Goal: Use online tool/utility: Utilize a website feature to perform a specific function

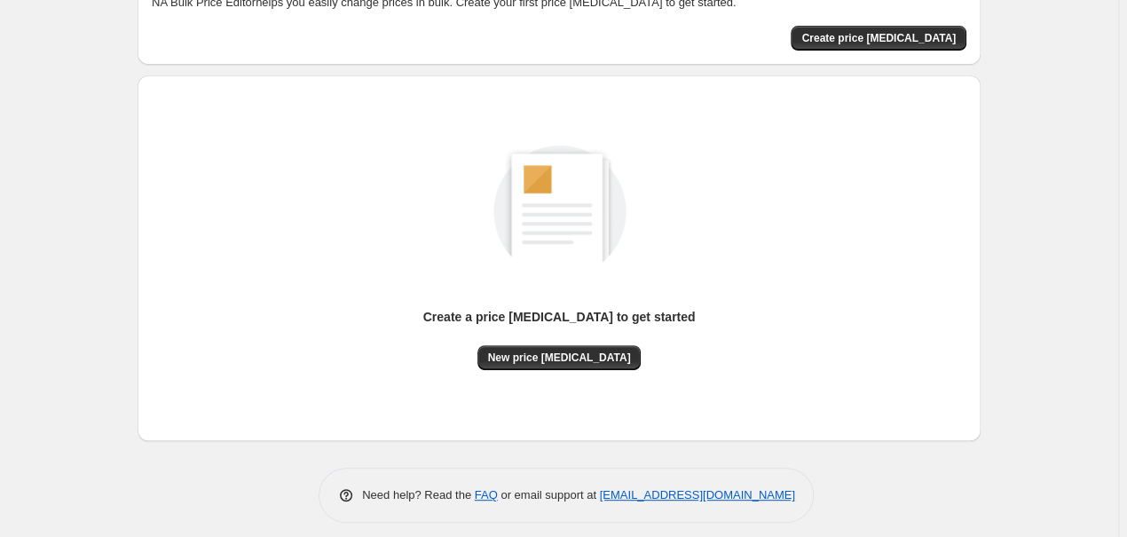
scroll to position [128, 0]
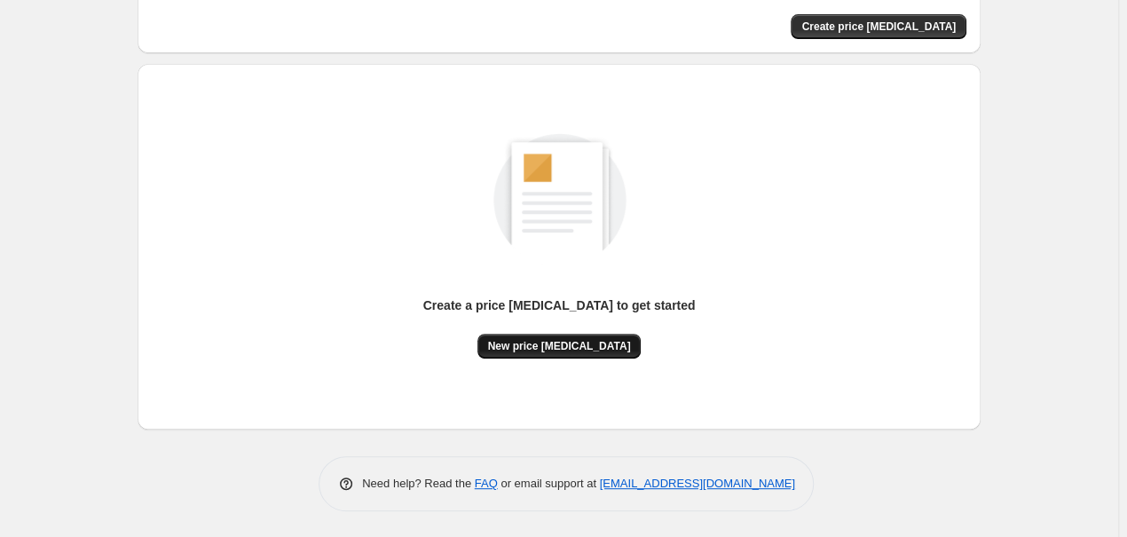
click at [562, 353] on button "New price [MEDICAL_DATA]" at bounding box center [559, 346] width 164 height 25
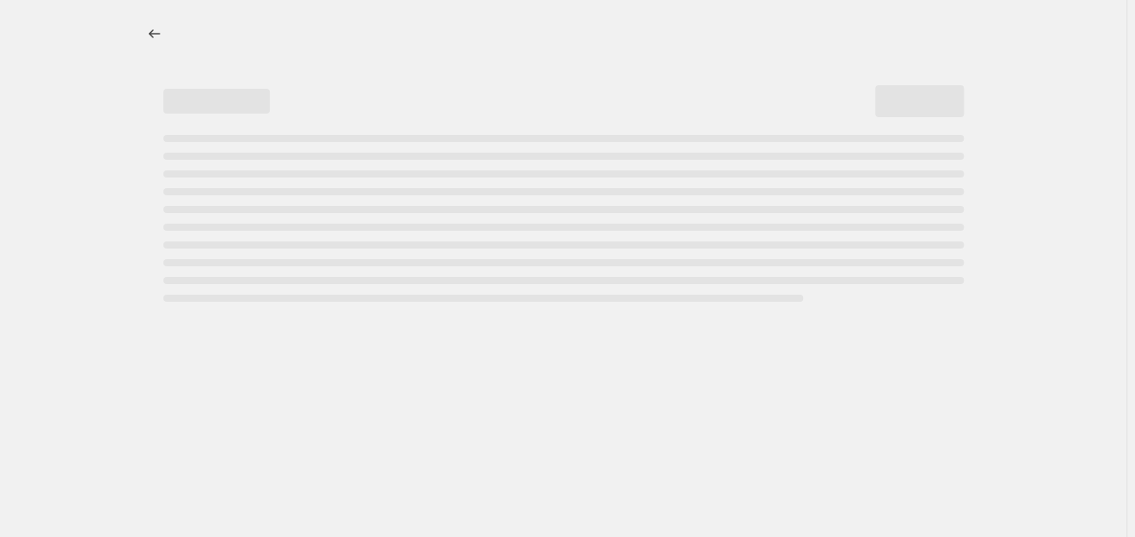
select select "percentage"
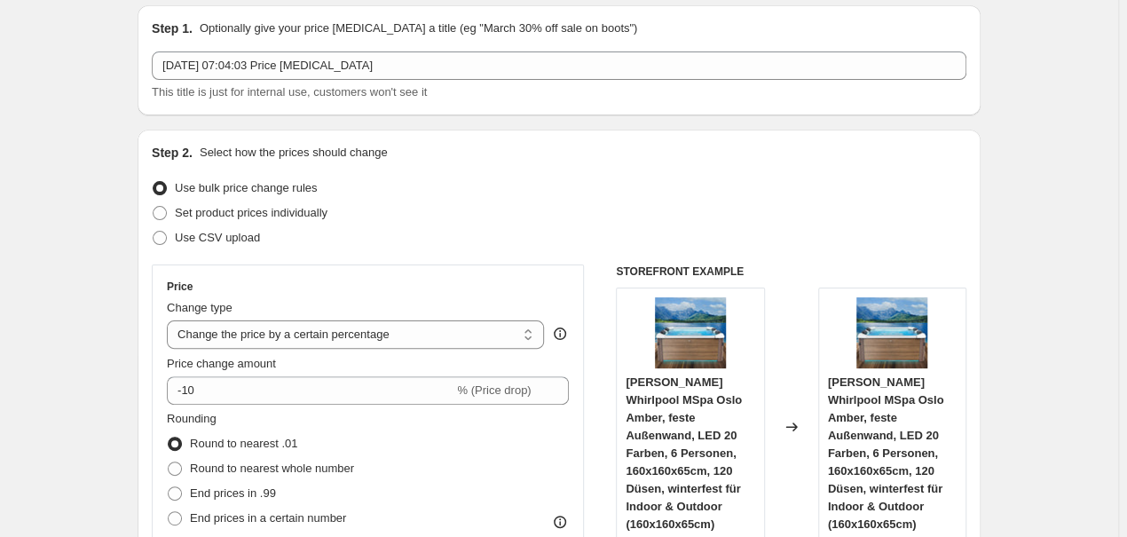
scroll to position [95, 0]
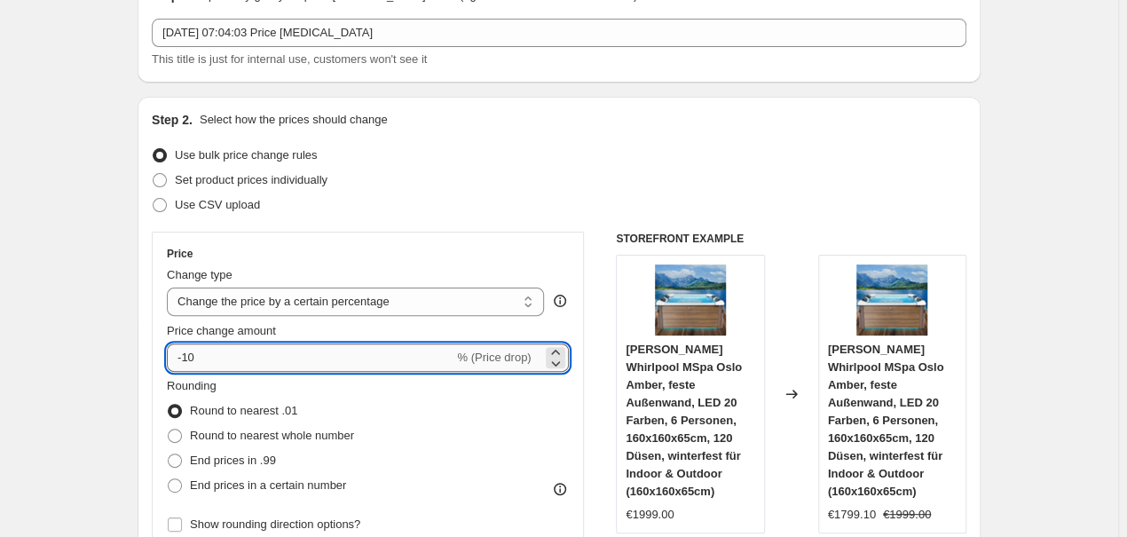
click at [249, 359] on input "-10" at bounding box center [310, 357] width 287 height 28
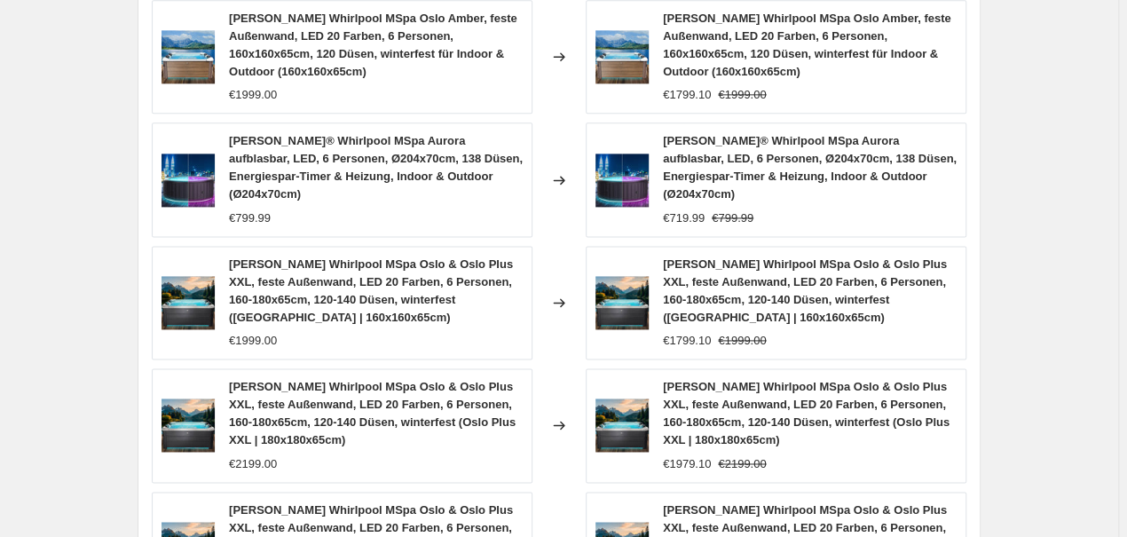
scroll to position [1428, 0]
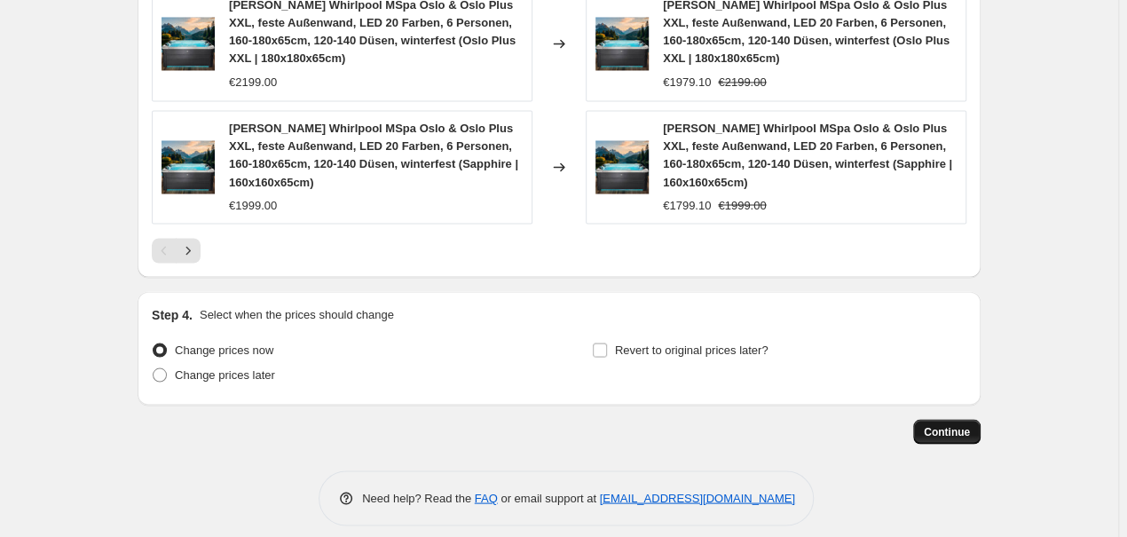
type input "-30"
click at [969, 424] on span "Continue" at bounding box center [947, 431] width 46 height 14
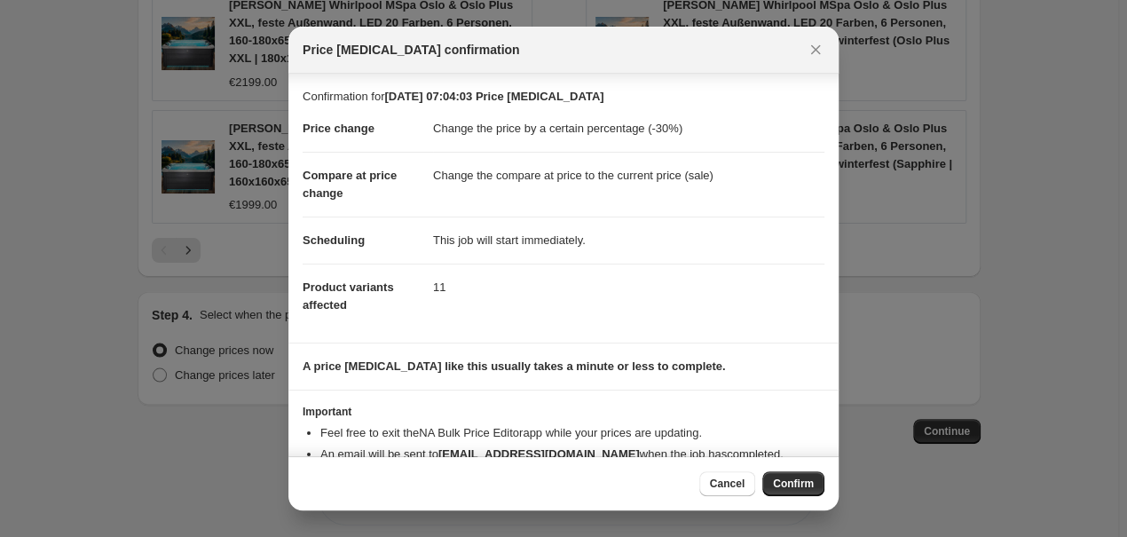
scroll to position [49, 0]
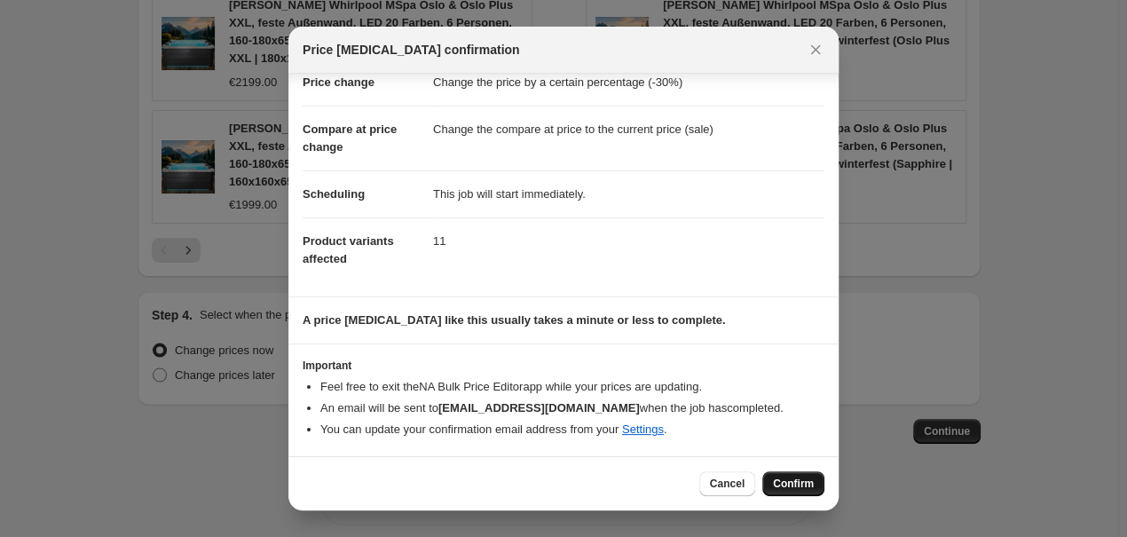
click at [803, 478] on span "Confirm" at bounding box center [793, 484] width 41 height 14
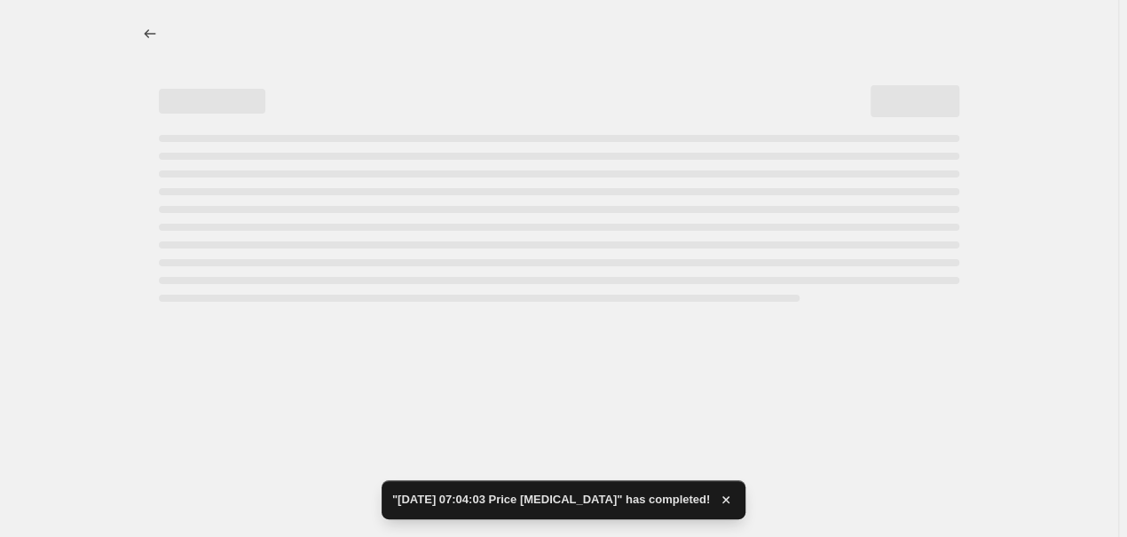
select select "percentage"
